Goal: Task Accomplishment & Management: Manage account settings

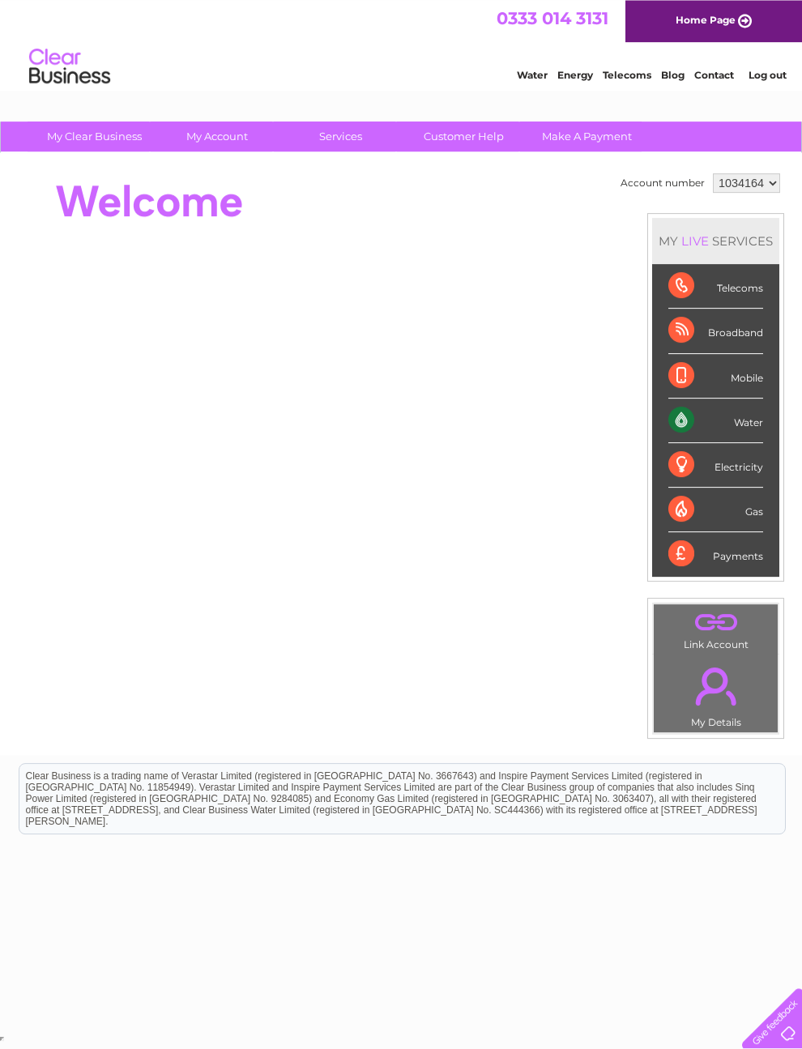
scroll to position [23, 0]
click at [718, 695] on link "." at bounding box center [716, 686] width 116 height 57
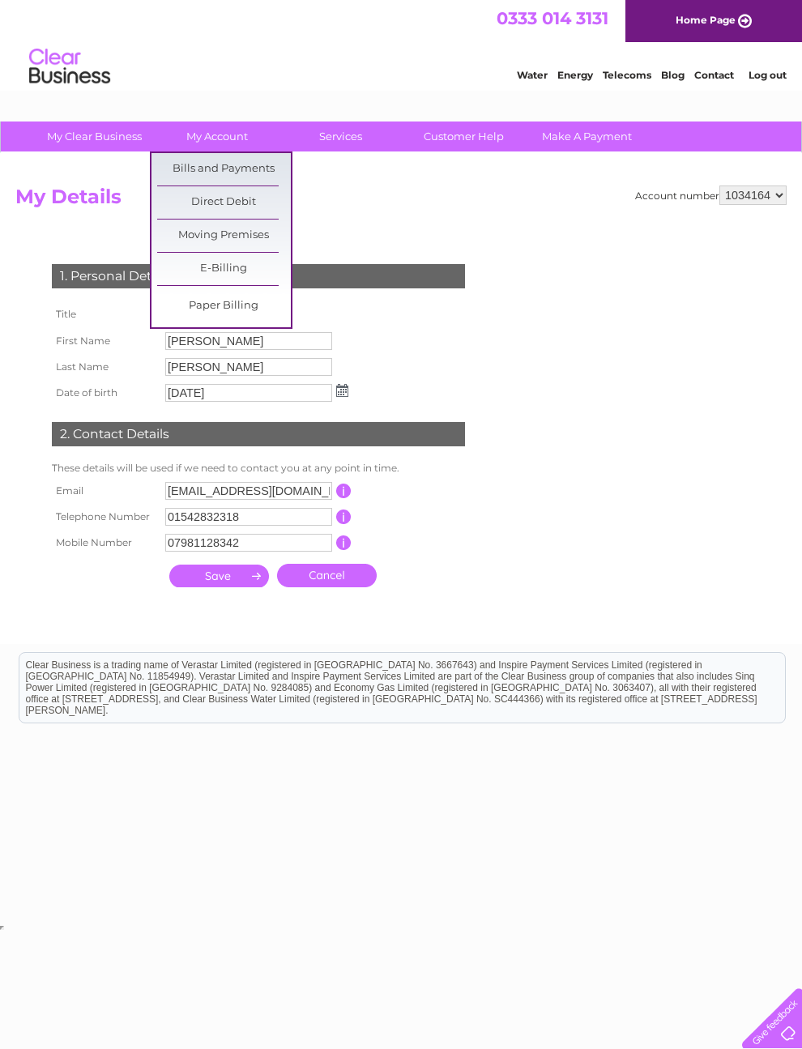
click at [194, 169] on link "Bills and Payments" at bounding box center [224, 169] width 134 height 32
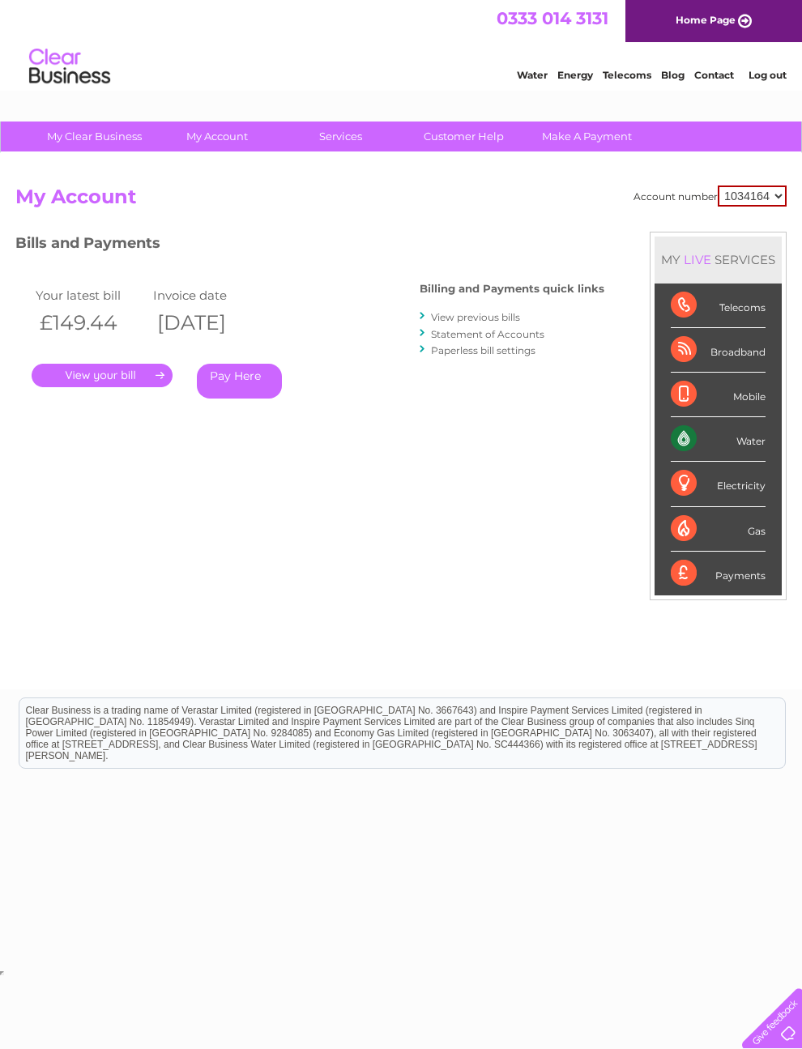
click at [431, 323] on link "View previous bills" at bounding box center [475, 317] width 89 height 12
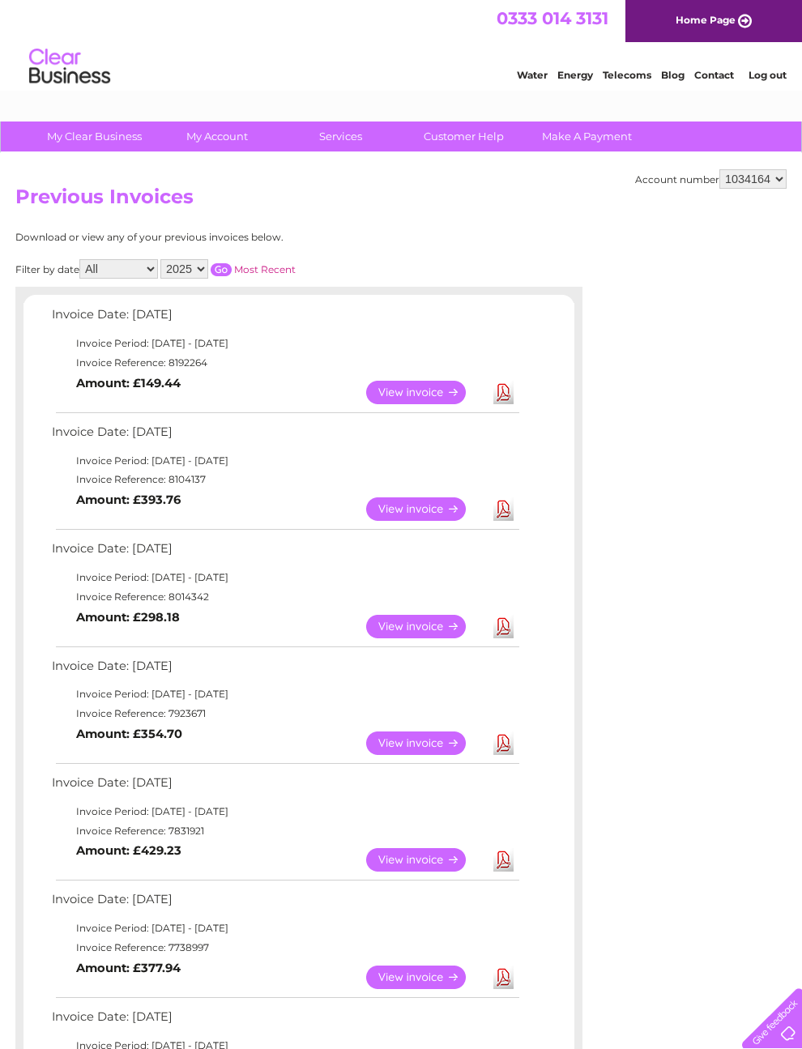
scroll to position [5, 0]
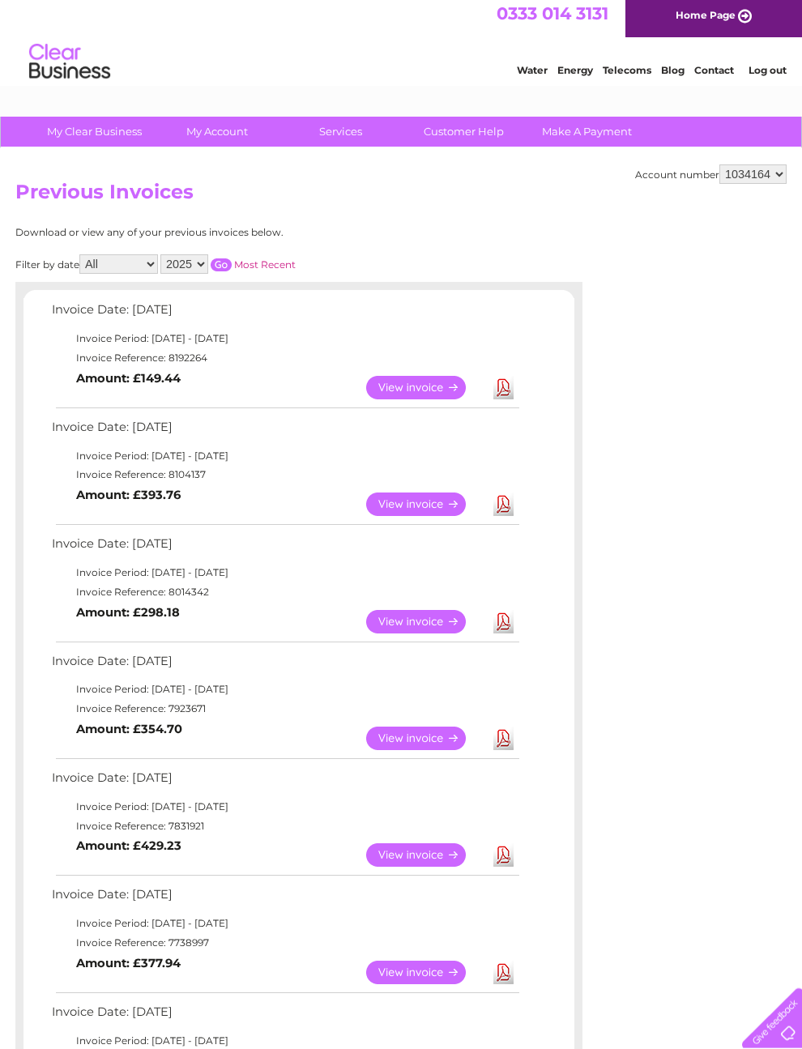
click at [429, 398] on link "View" at bounding box center [425, 387] width 119 height 23
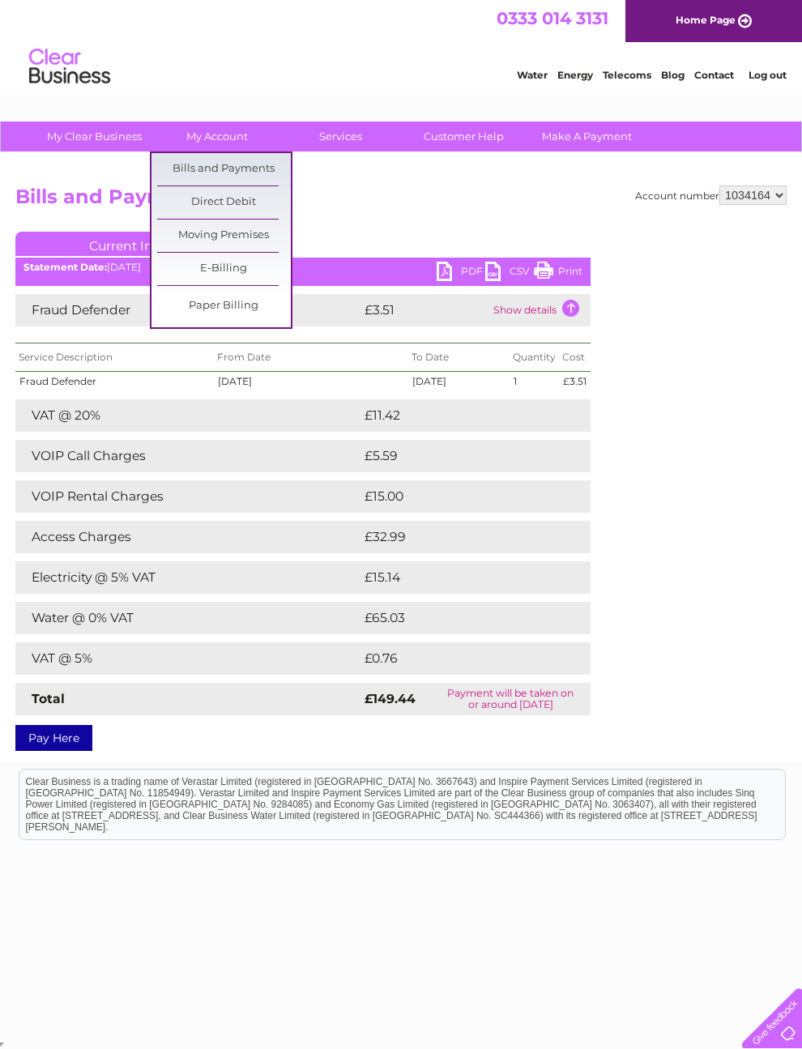
click at [186, 172] on link "Bills and Payments" at bounding box center [224, 169] width 134 height 32
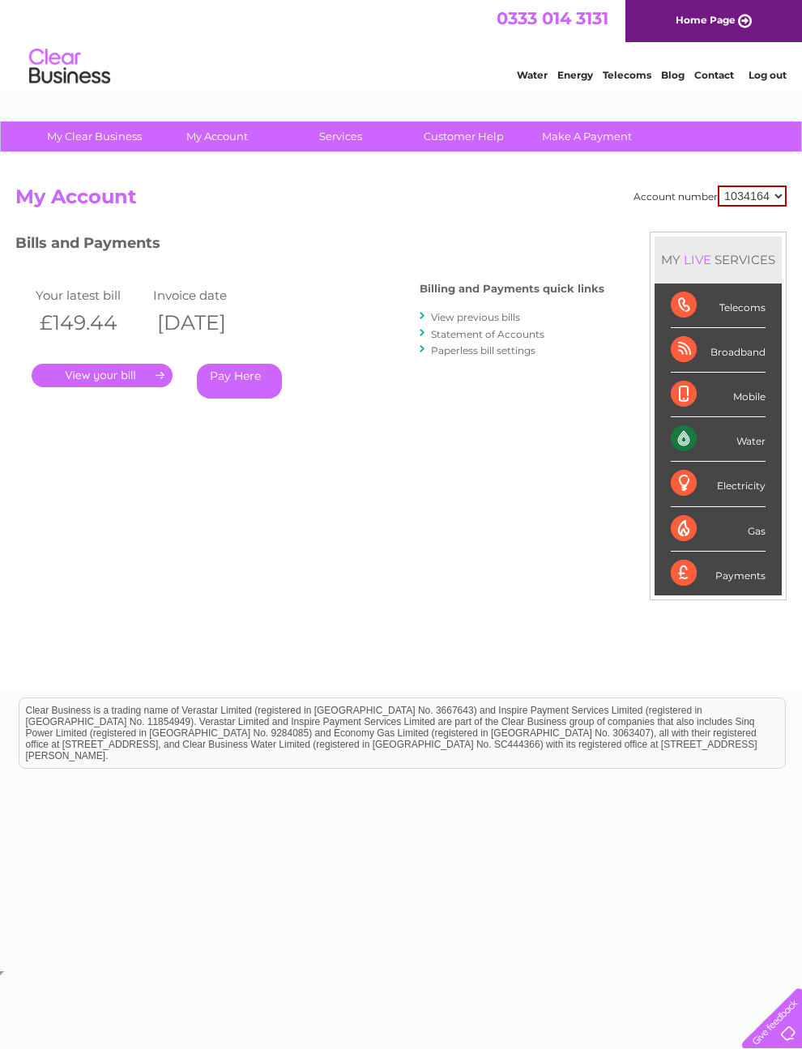
click at [99, 378] on link "." at bounding box center [102, 375] width 141 height 23
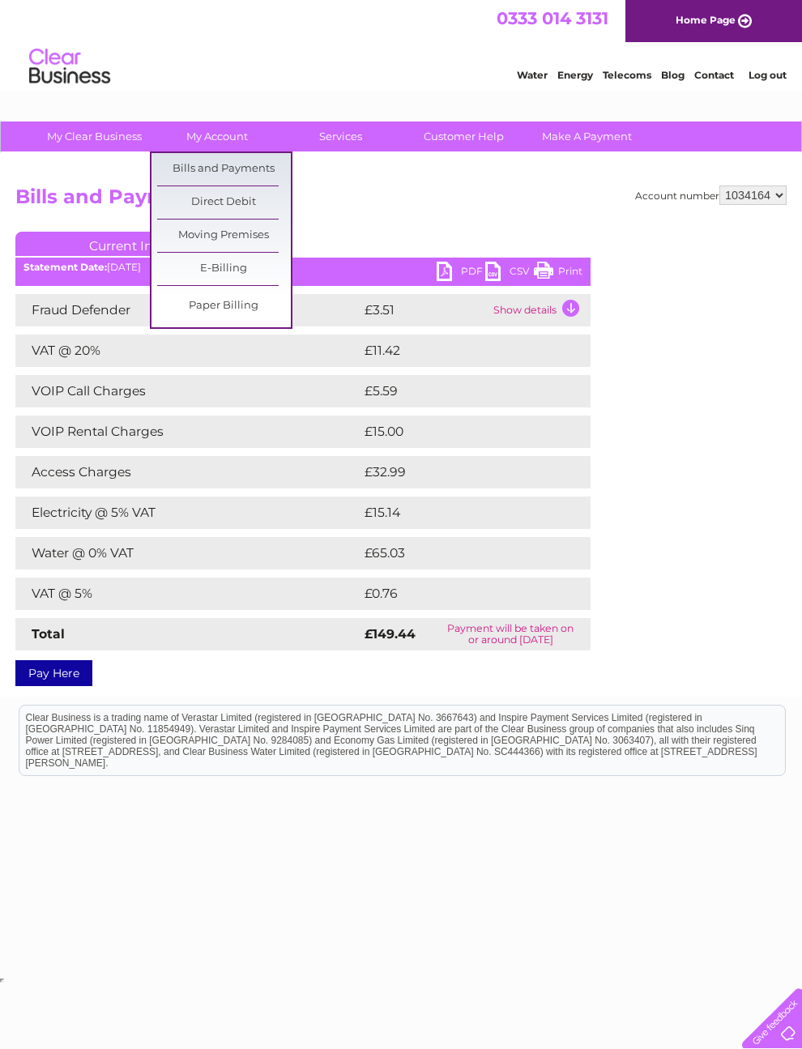
click at [168, 169] on link "Bills and Payments" at bounding box center [224, 169] width 134 height 32
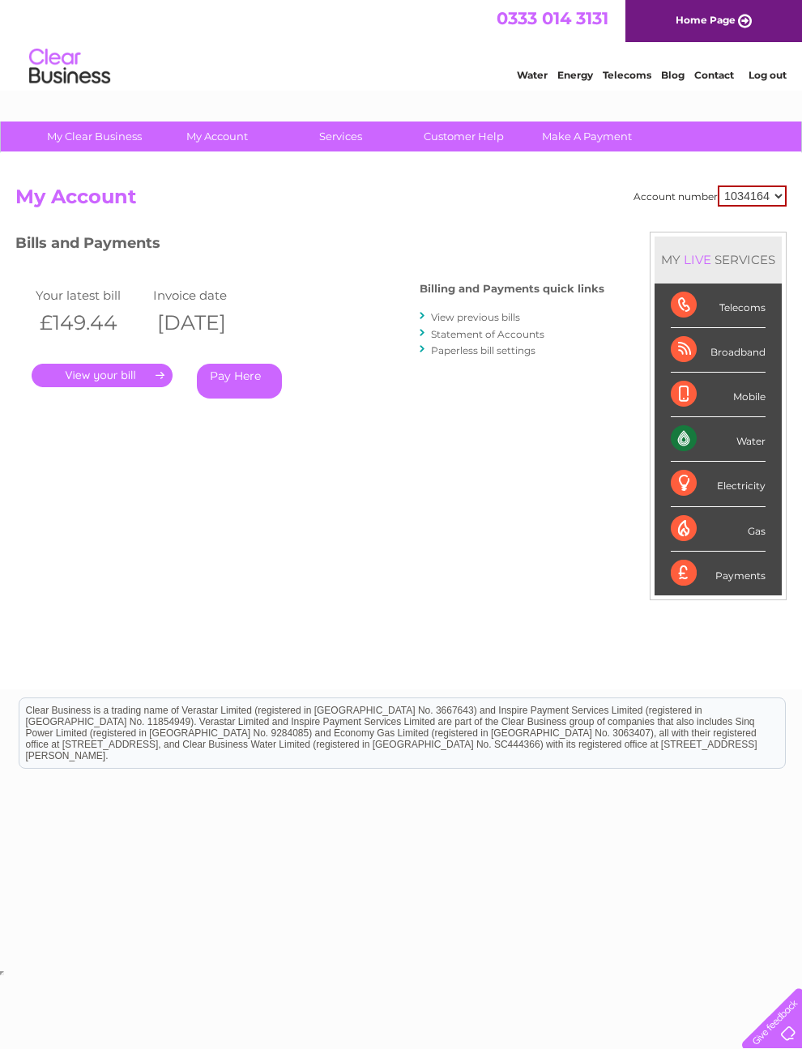
click at [431, 323] on link "View previous bills" at bounding box center [475, 317] width 89 height 12
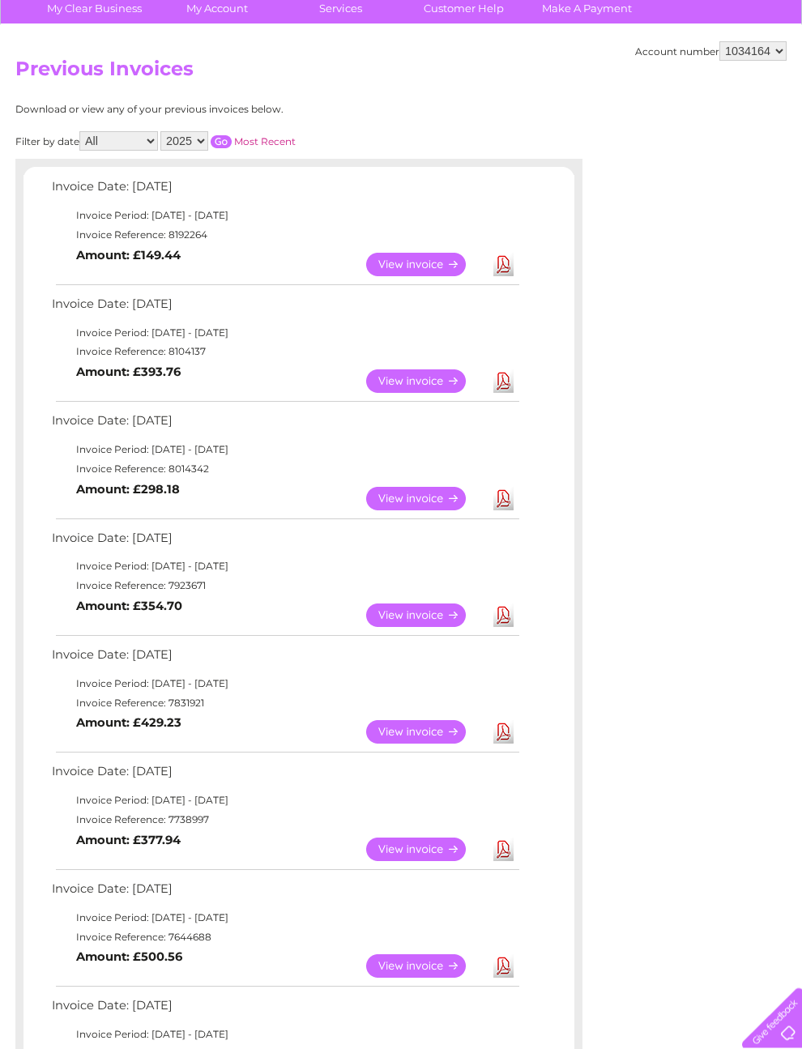
scroll to position [128, 0]
click at [436, 393] on link "View" at bounding box center [425, 380] width 119 height 23
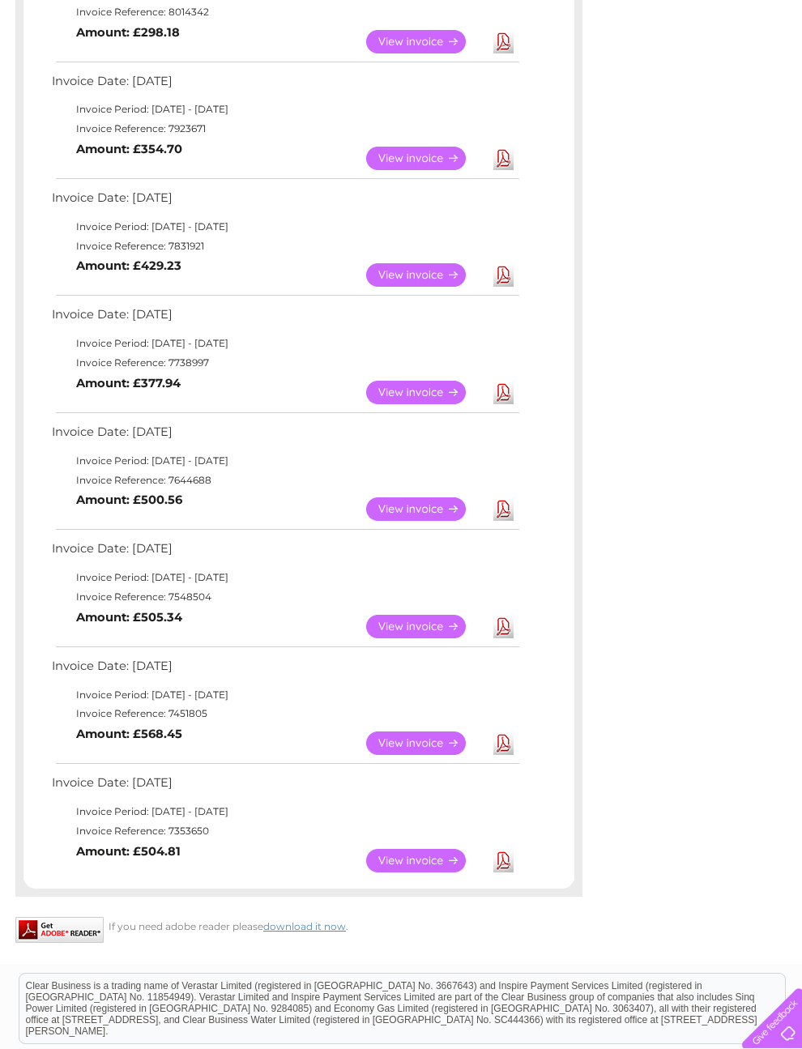
scroll to position [587, 0]
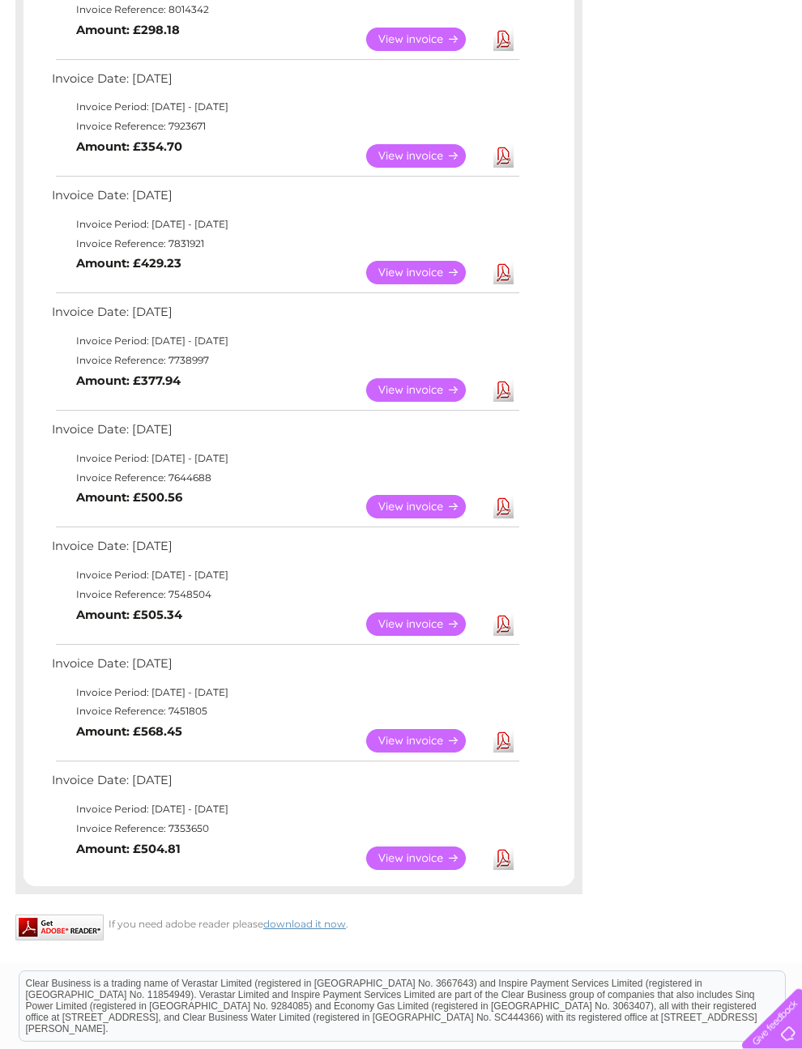
click at [452, 519] on link "View" at bounding box center [425, 506] width 119 height 23
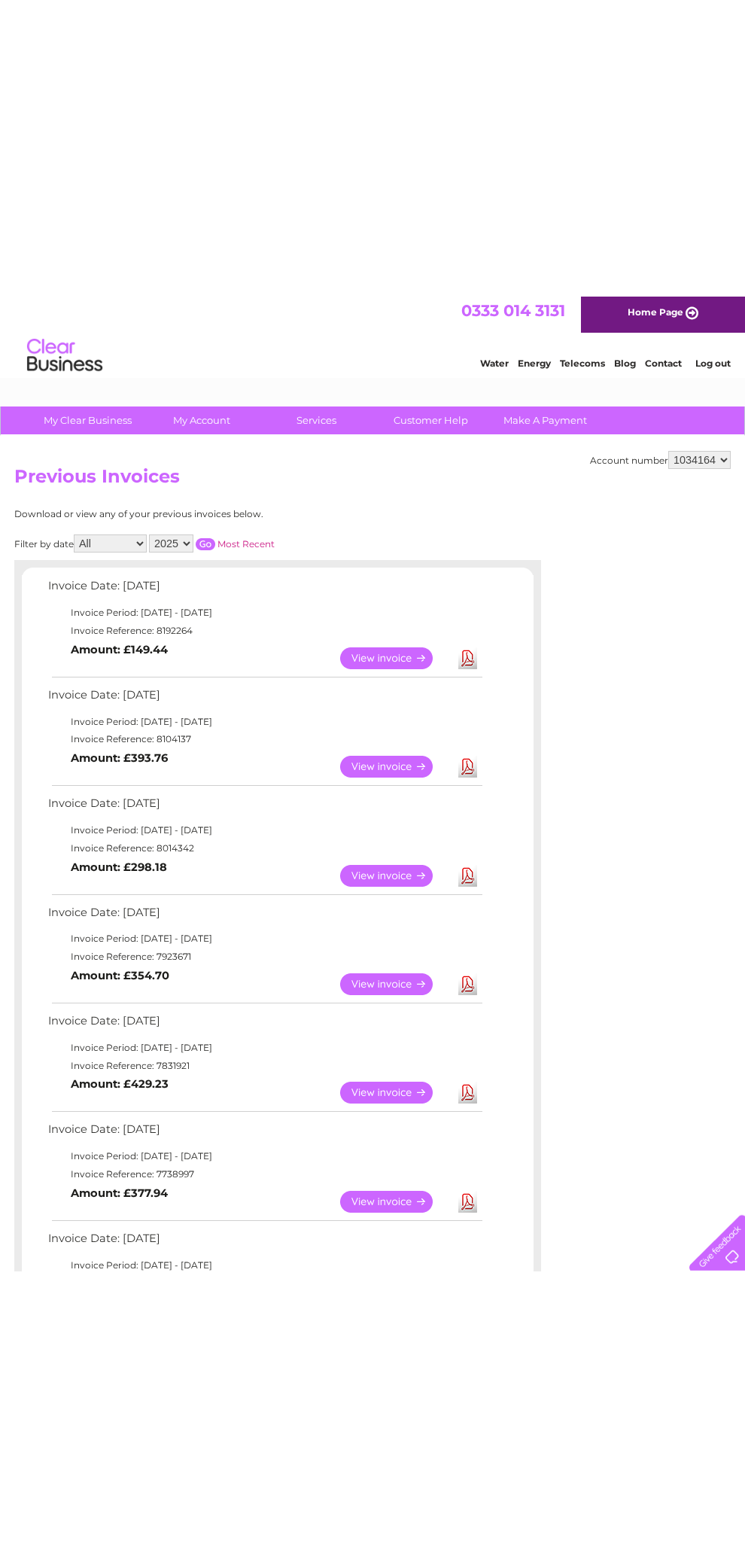
scroll to position [0, 0]
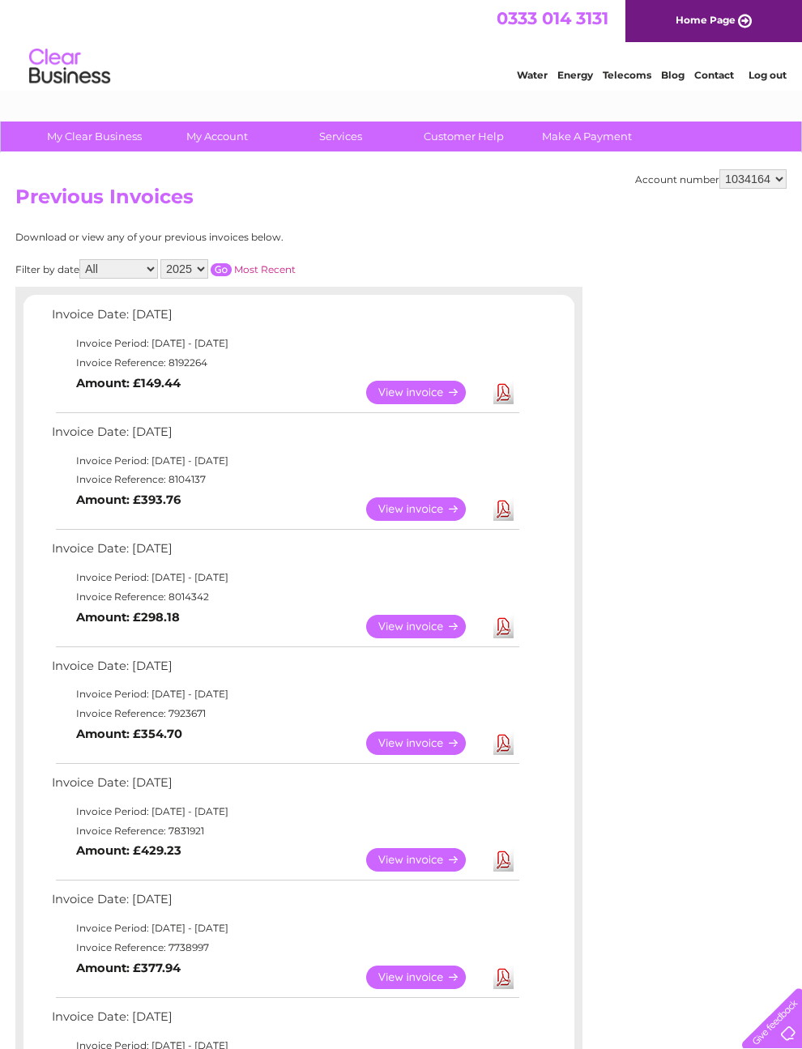
click at [447, 404] on link "View" at bounding box center [425, 392] width 119 height 23
